Goal: Task Accomplishment & Management: Complete application form

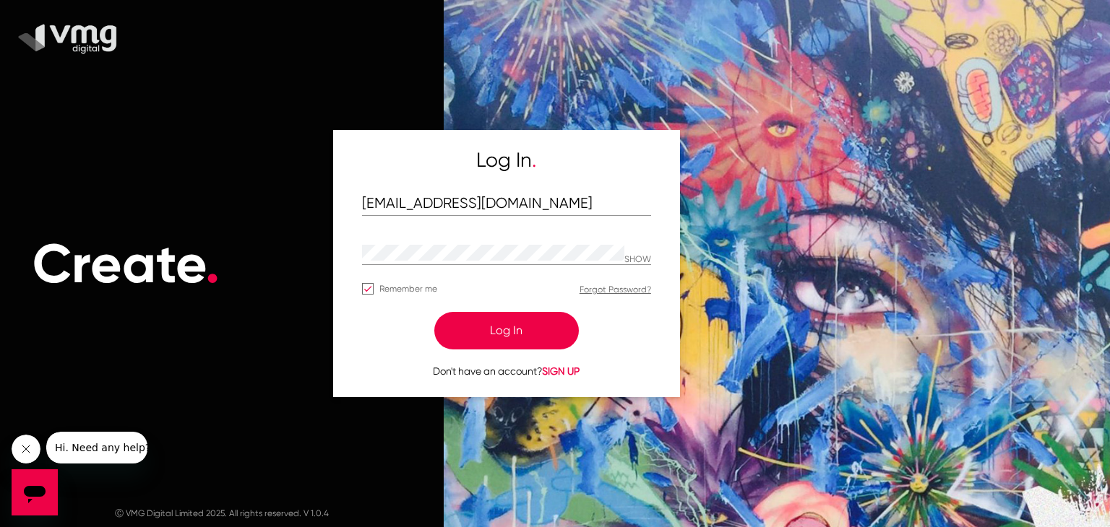
click at [491, 316] on button "Log In" at bounding box center [506, 331] width 144 height 38
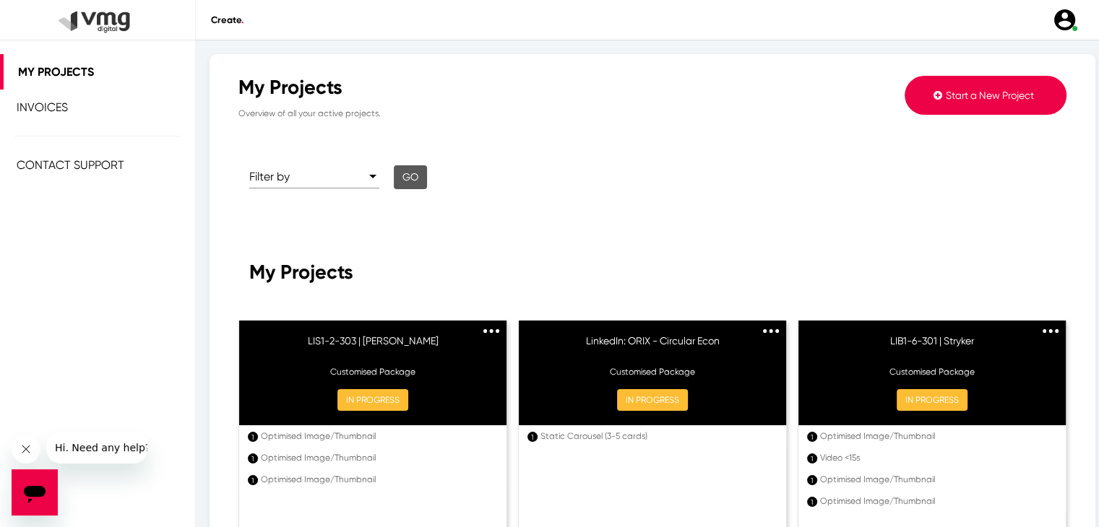
click at [988, 95] on span "Start a New Project" at bounding box center [990, 96] width 88 height 12
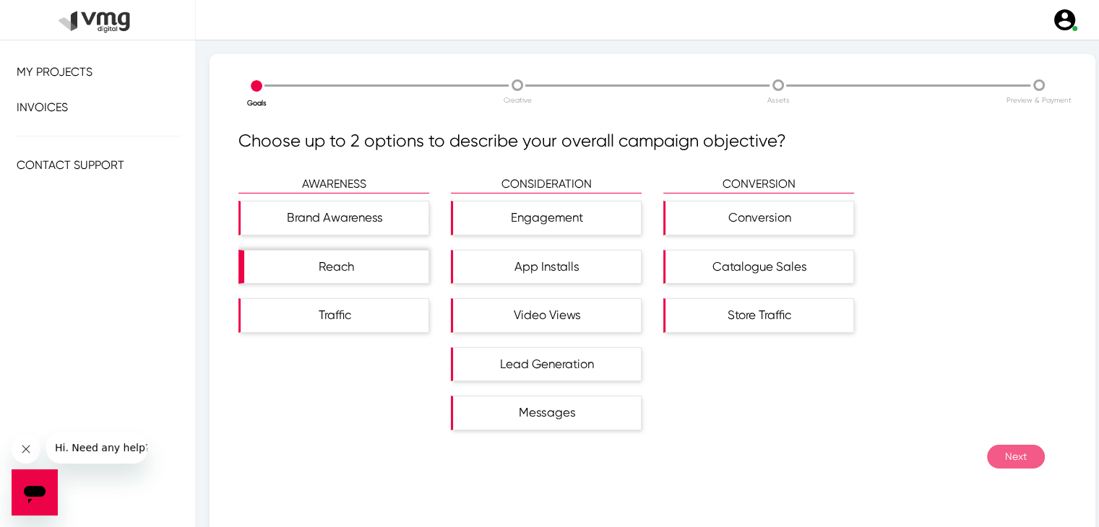
click at [380, 271] on div "Reach" at bounding box center [336, 267] width 184 height 33
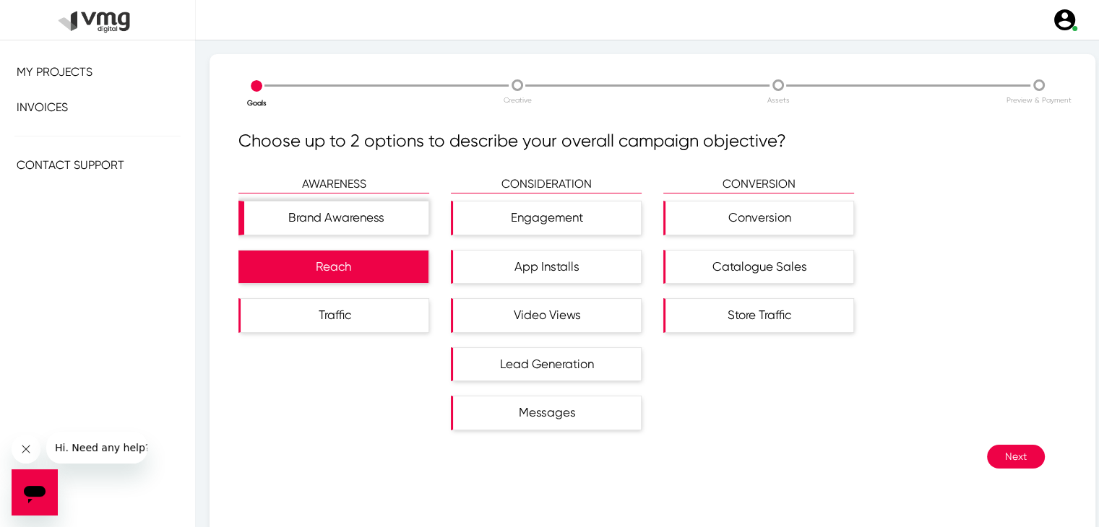
click at [371, 209] on div "Brand Awareness" at bounding box center [336, 218] width 184 height 33
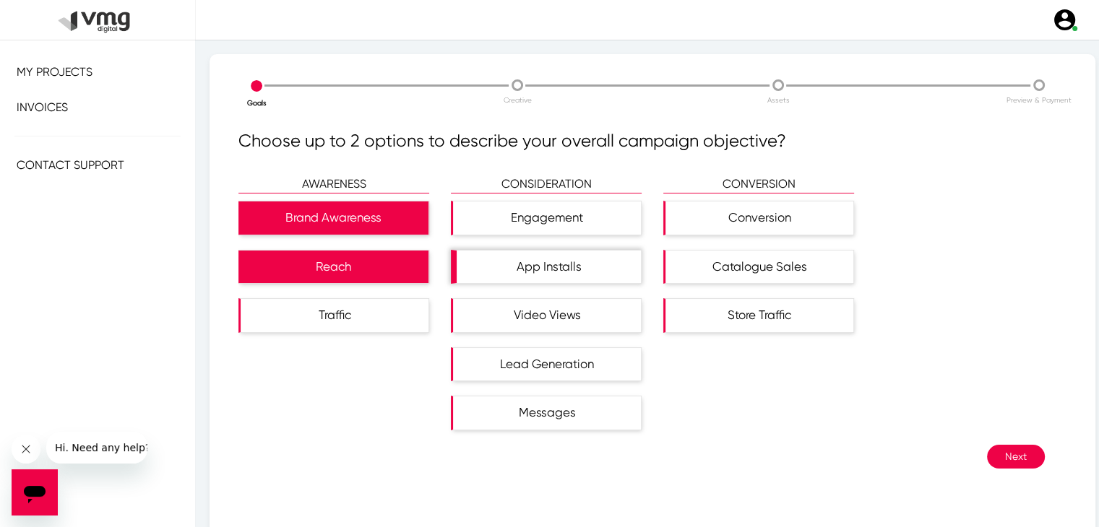
click at [493, 254] on div "App Installs" at bounding box center [549, 267] width 184 height 33
click at [992, 460] on button "Next" at bounding box center [1016, 457] width 58 height 24
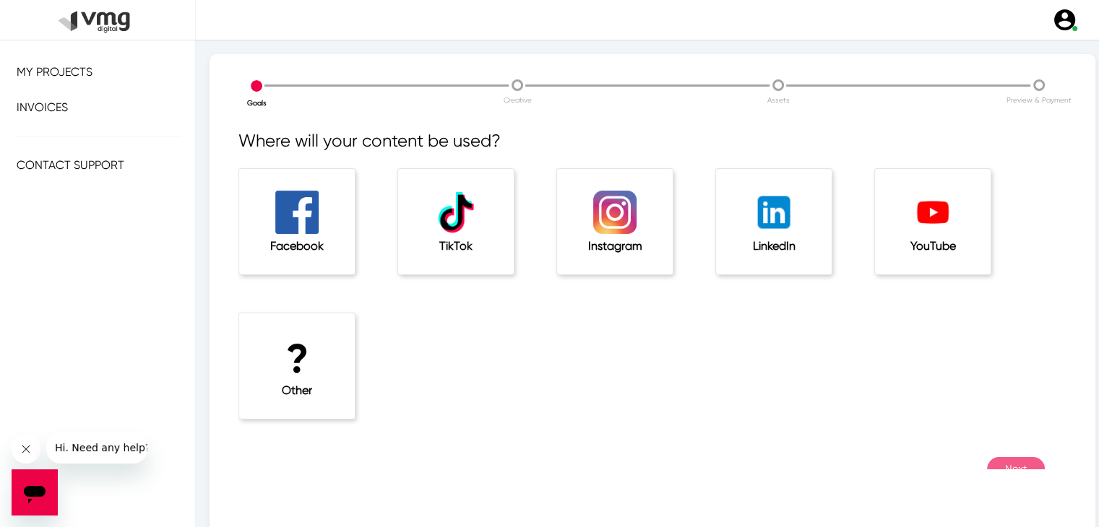
click at [777, 252] on h5 "LinkedIn" at bounding box center [774, 246] width 58 height 14
click at [987, 461] on button "Next" at bounding box center [1016, 469] width 58 height 24
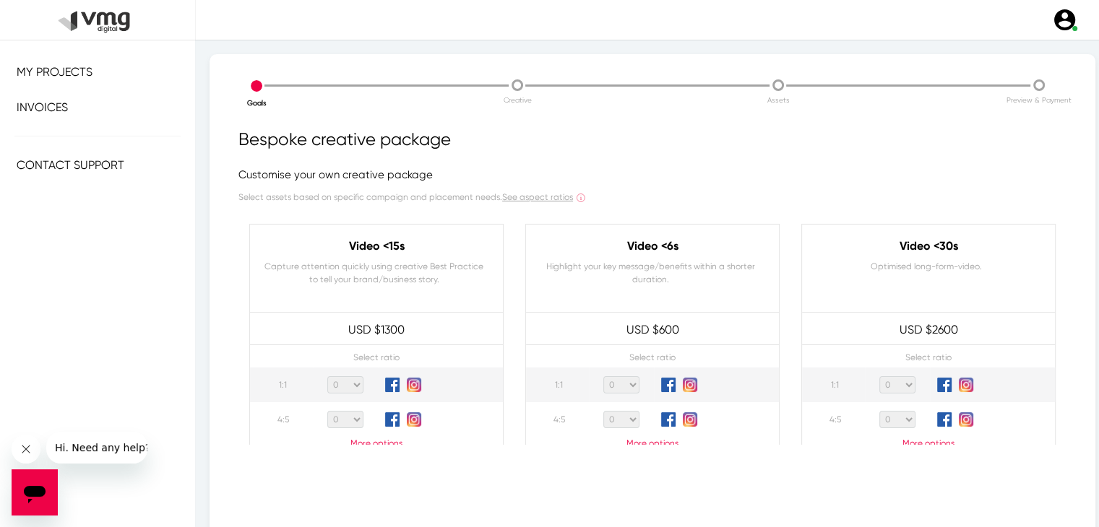
scroll to position [96, 0]
